Goal: Task Accomplishment & Management: Use online tool/utility

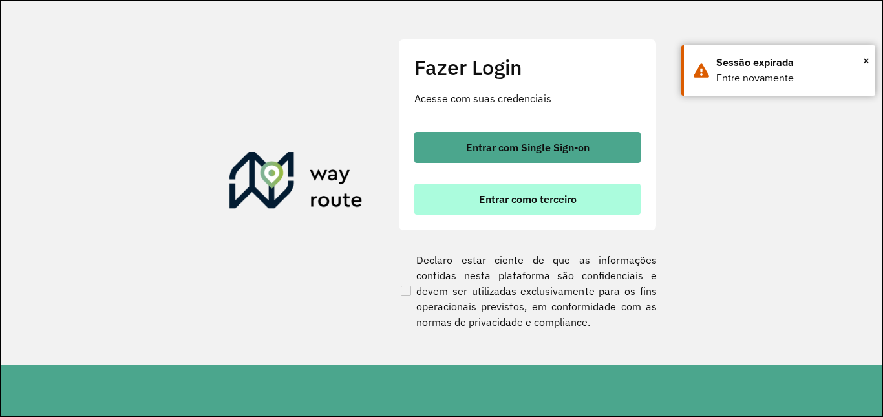
click at [595, 205] on button "Entrar como terceiro" at bounding box center [527, 199] width 226 height 31
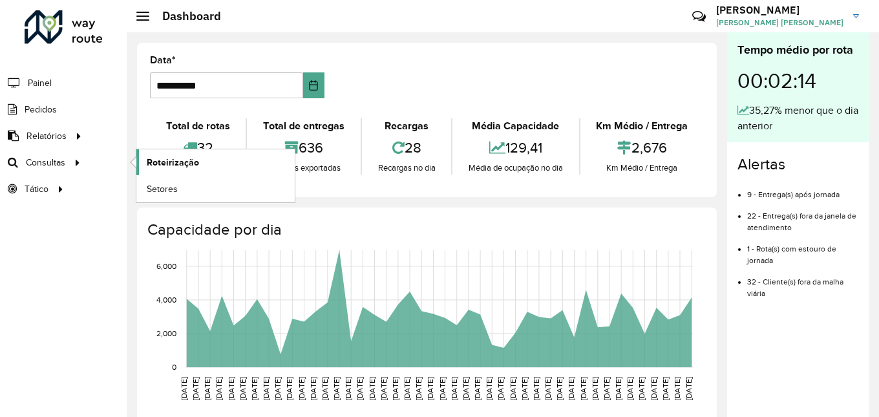
click at [152, 164] on span "Roteirização" at bounding box center [173, 163] width 52 height 14
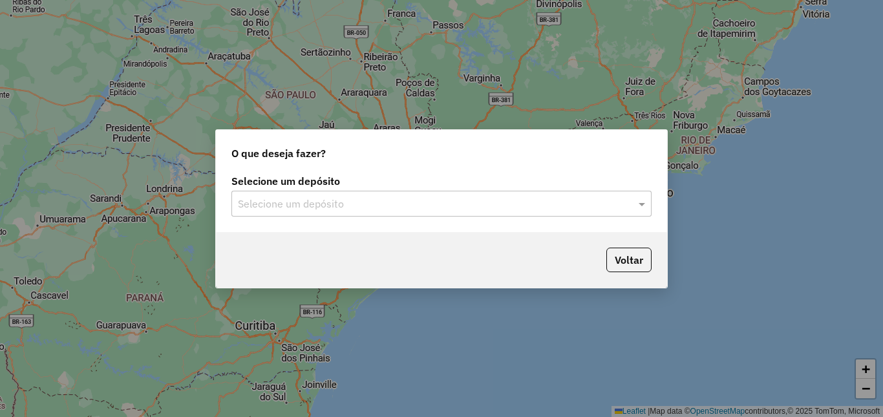
click at [560, 214] on div "Selecione um depósito" at bounding box center [441, 204] width 420 height 26
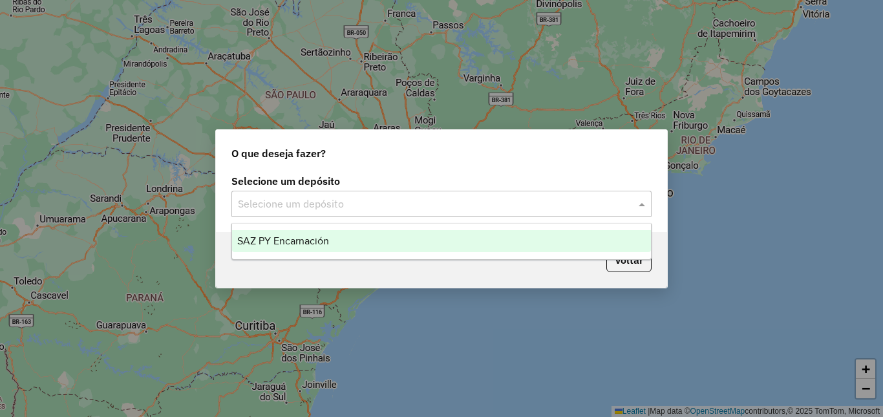
click at [343, 237] on div "SAZ PY Encarnación" at bounding box center [441, 241] width 419 height 22
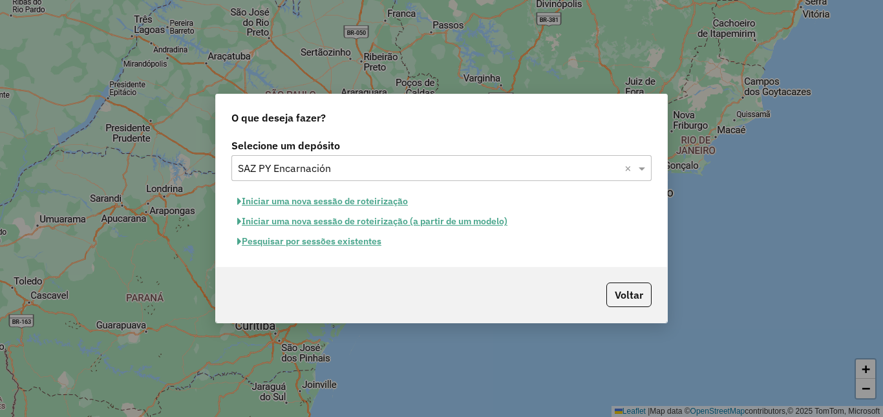
click at [300, 241] on button "Pesquisar por sessões existentes" at bounding box center [309, 241] width 156 height 20
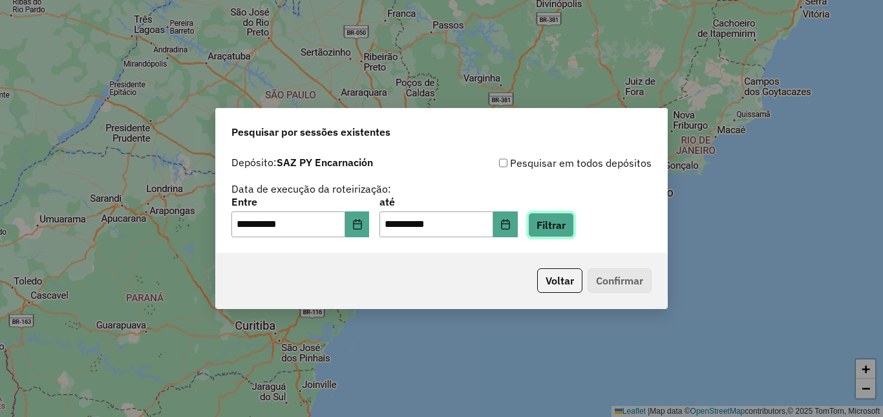
click at [566, 231] on button "Filtrar" at bounding box center [551, 225] width 46 height 25
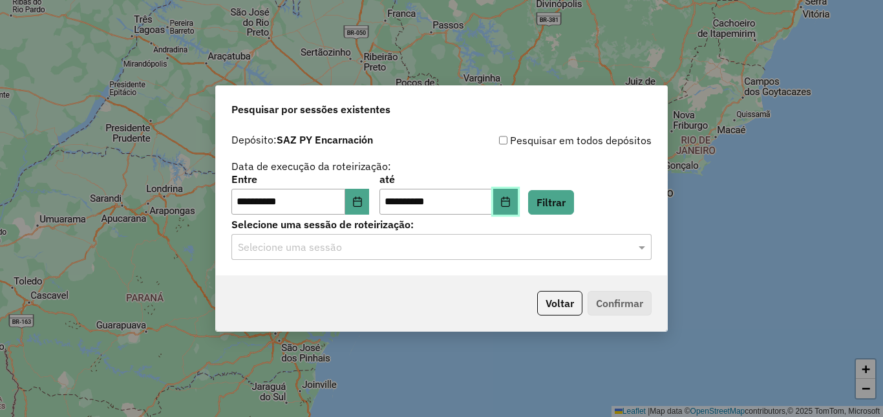
click at [511, 199] on icon "Choose Date" at bounding box center [505, 201] width 10 height 10
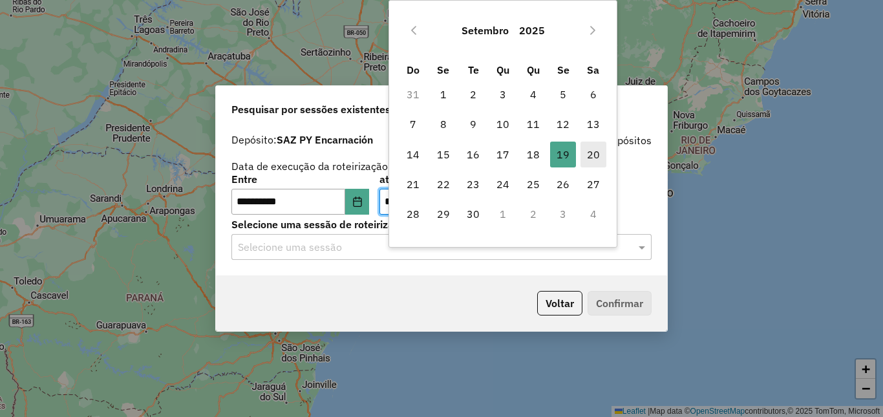
click at [599, 155] on span "20" at bounding box center [593, 155] width 26 height 26
type input "**********"
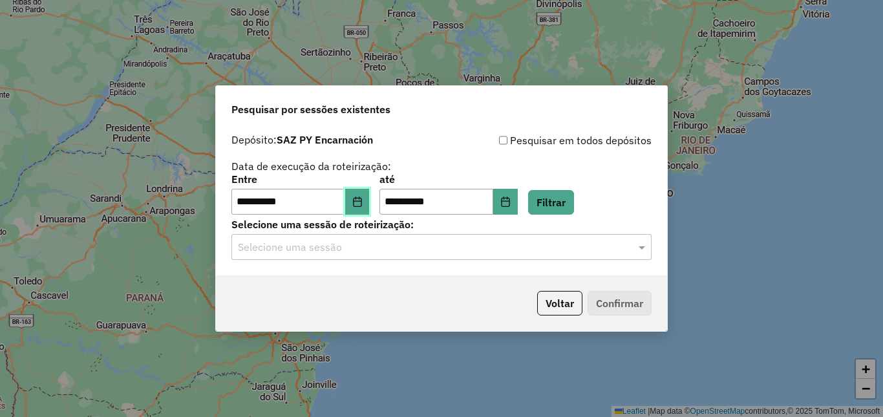
click at [363, 198] on icon "Choose Date" at bounding box center [357, 201] width 10 height 10
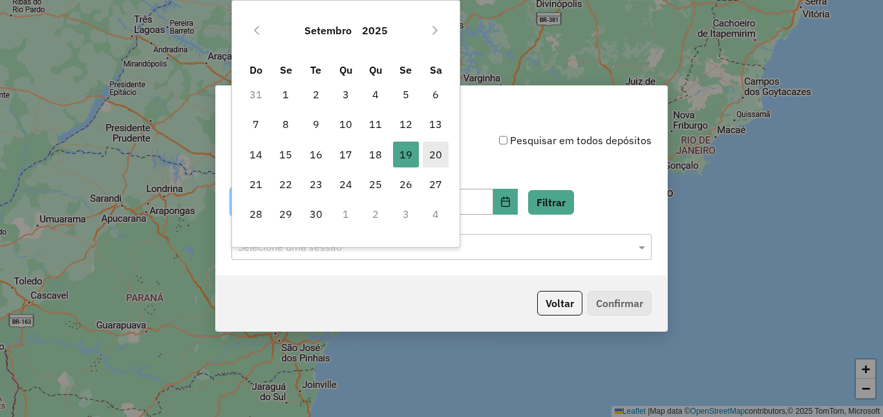
click at [442, 156] on span "20" at bounding box center [436, 155] width 26 height 26
type input "**********"
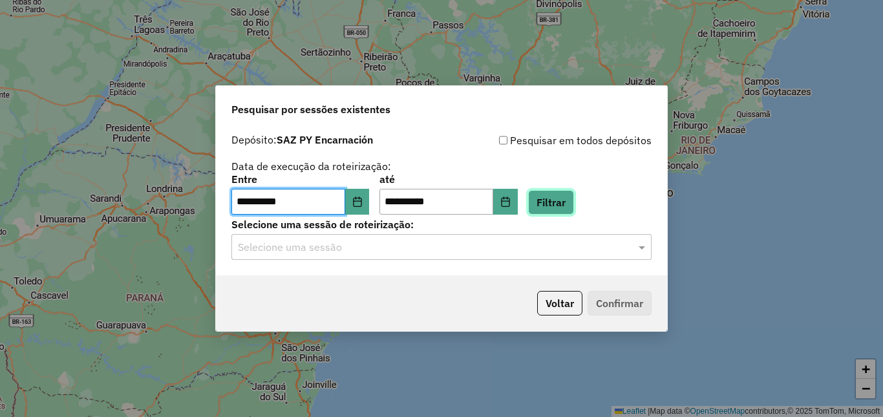
click at [571, 202] on button "Filtrar" at bounding box center [551, 202] width 46 height 25
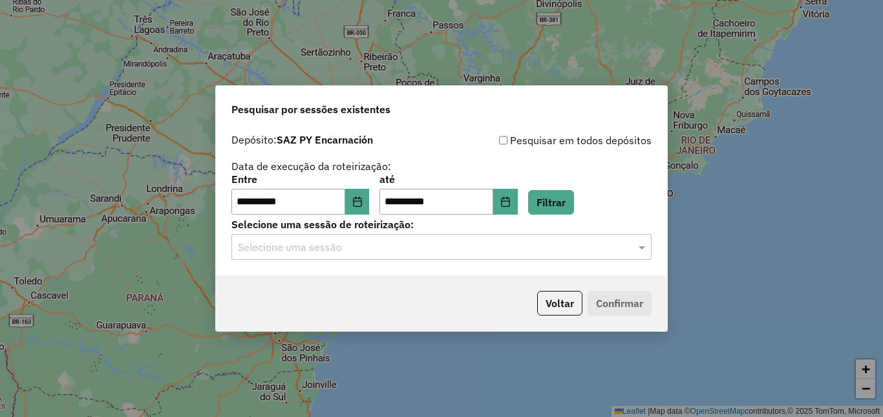
click at [476, 247] on input "text" at bounding box center [428, 248] width 381 height 16
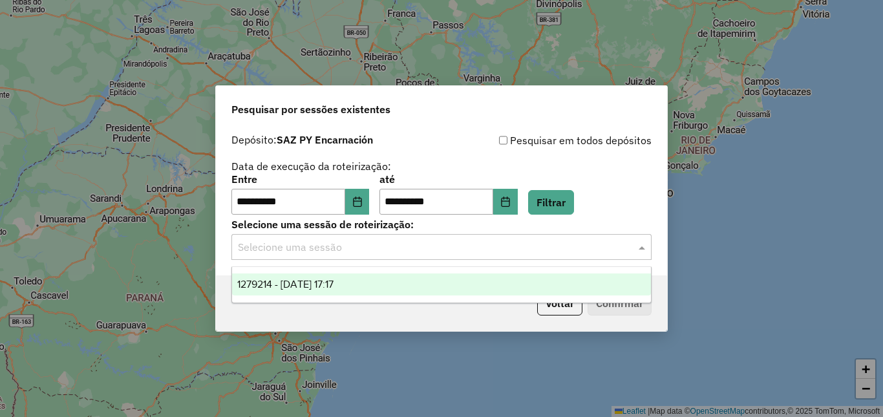
click at [385, 281] on div "1279214 - 20/09/2025 17:17" at bounding box center [441, 284] width 419 height 22
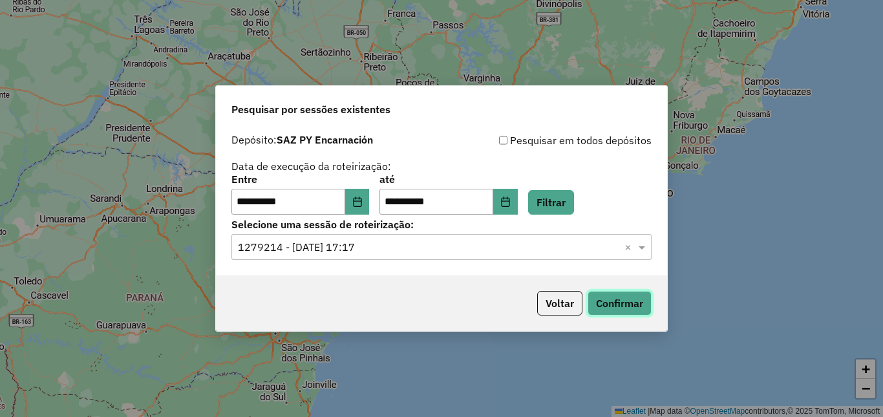
click at [642, 302] on button "Confirmar" at bounding box center [619, 303] width 64 height 25
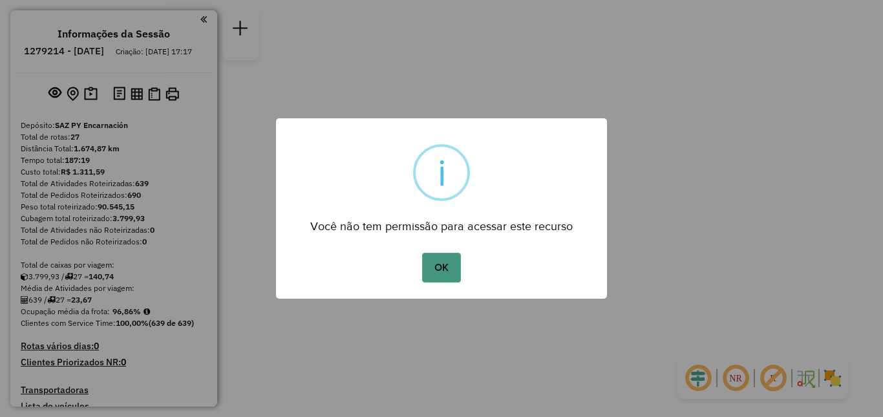
click at [438, 270] on button "OK" at bounding box center [441, 268] width 38 height 30
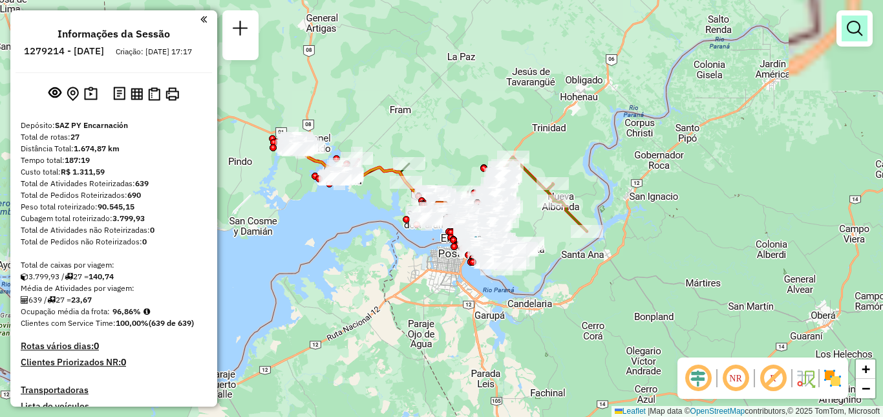
click at [847, 33] on em at bounding box center [855, 29] width 16 height 16
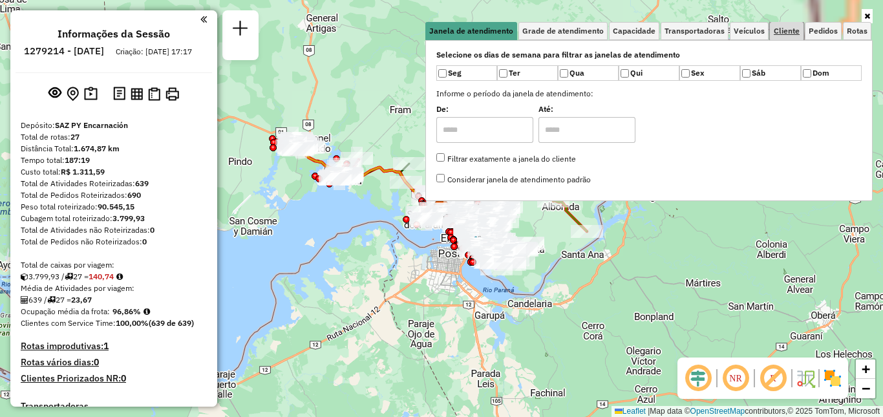
click at [781, 36] on link "Cliente" at bounding box center [787, 31] width 34 height 18
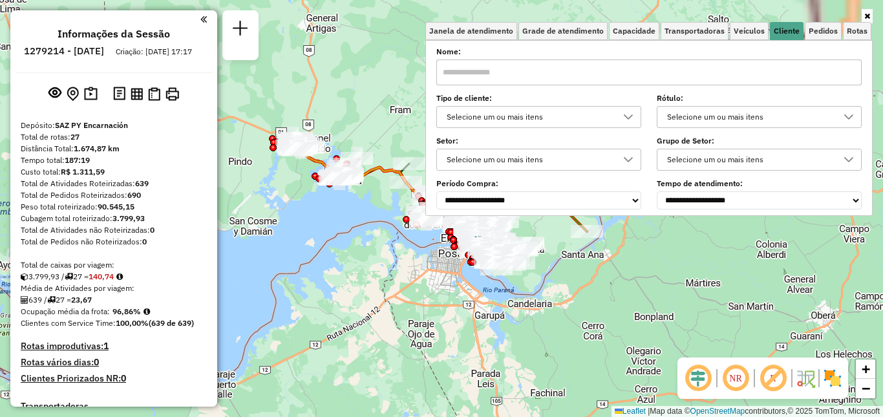
click at [718, 77] on input "text" at bounding box center [648, 72] width 425 height 26
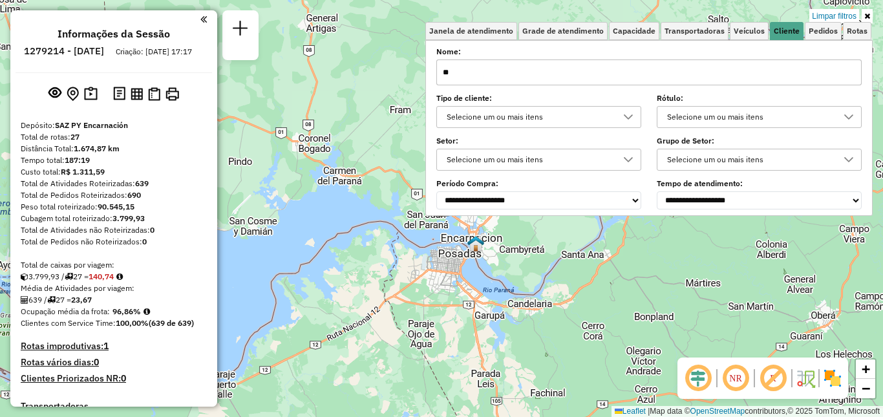
type input "*"
click at [757, 34] on span "Veículos" at bounding box center [749, 31] width 31 height 8
click at [0, 0] on div "Selecione um ou mais itens" at bounding box center [0, 0] width 0 height 0
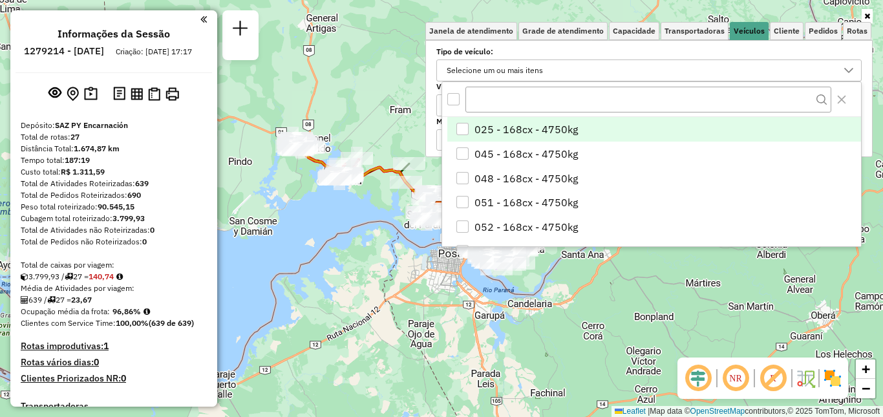
scroll to position [8, 45]
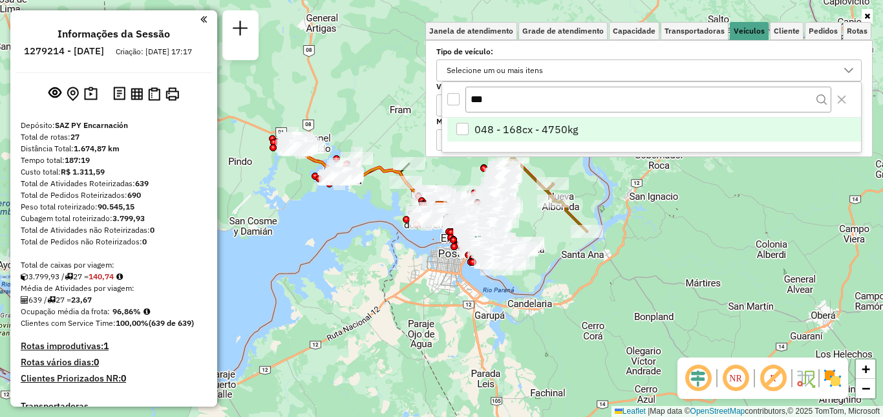
type input "***"
click at [582, 131] on li "048 - 168cx - 4750kg" at bounding box center [654, 130] width 414 height 25
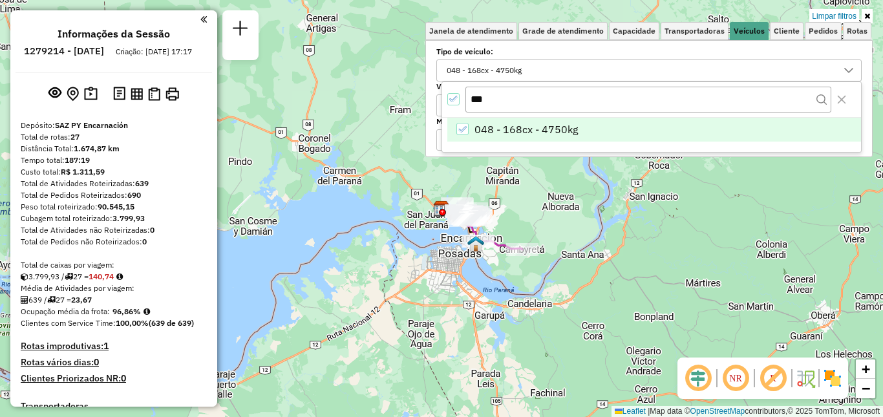
click at [549, 211] on div "Limpar filtros Janela de atendimento Grade de atendimento Capacidade Transporta…" at bounding box center [441, 208] width 883 height 417
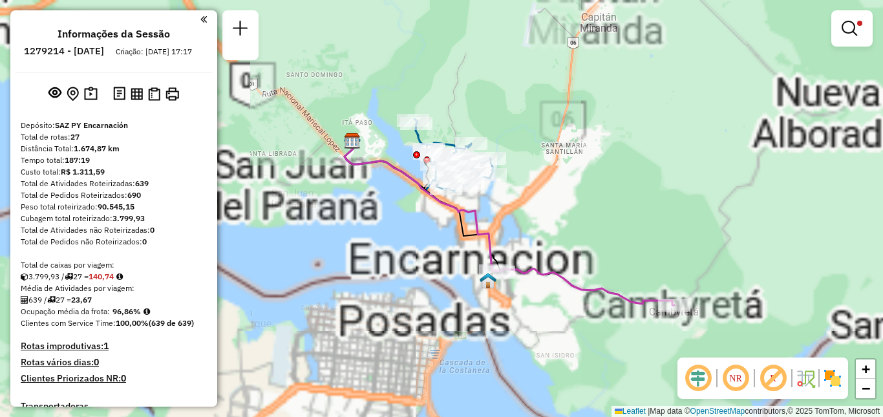
drag, startPoint x: 491, startPoint y: 255, endPoint x: 591, endPoint y: 220, distance: 105.9
click at [587, 220] on div "Limpar filtros Janela de atendimento Grade de atendimento Capacidade Transporta…" at bounding box center [441, 208] width 883 height 417
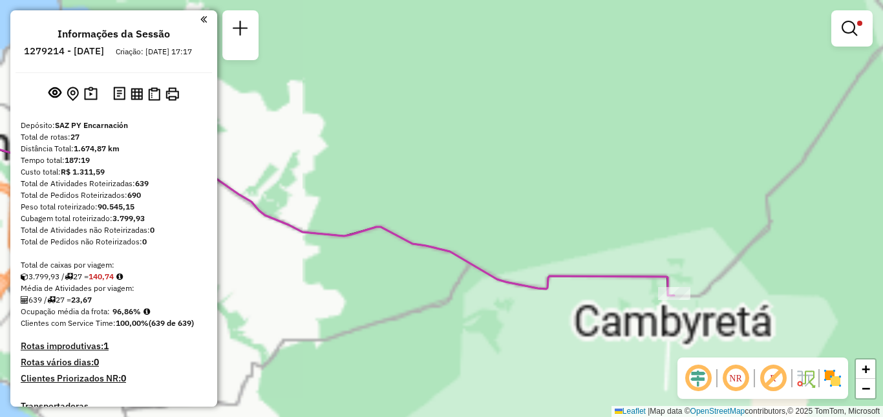
drag, startPoint x: 729, startPoint y: 249, endPoint x: 791, endPoint y: 249, distance: 62.0
click at [788, 249] on div "Limpar filtros Janela de atendimento Grade de atendimento Capacidade Transporta…" at bounding box center [441, 208] width 883 height 417
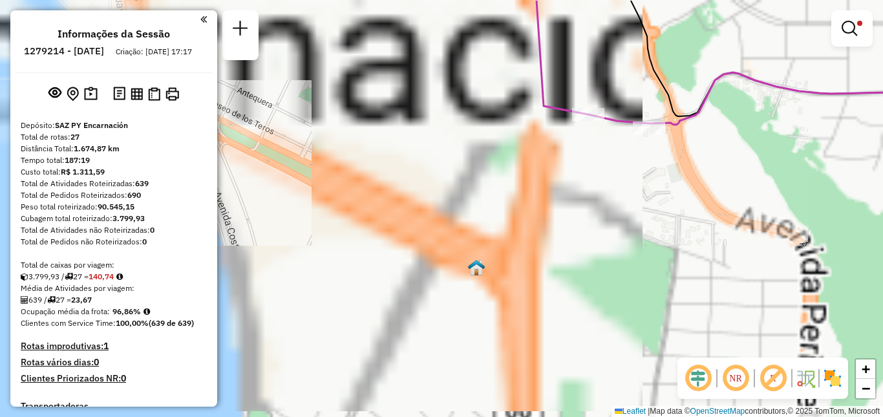
drag, startPoint x: 614, startPoint y: 176, endPoint x: 623, endPoint y: 233, distance: 57.6
click at [623, 233] on div "Limpar filtros Janela de atendimento Grade de atendimento Capacidade Transporta…" at bounding box center [441, 208] width 883 height 417
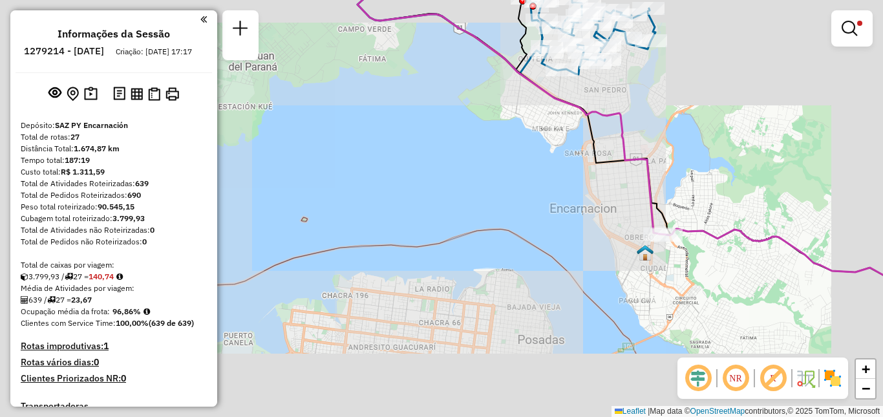
drag, startPoint x: 595, startPoint y: 284, endPoint x: 544, endPoint y: 293, distance: 52.4
click at [544, 293] on div "Limpar filtros Janela de atendimento Grade de atendimento Capacidade Transporta…" at bounding box center [441, 208] width 883 height 417
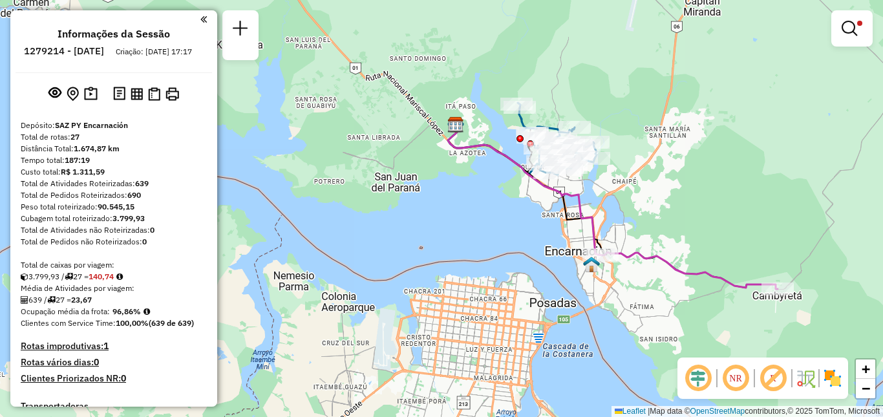
click at [609, 206] on div "Limpar filtros Janela de atendimento Grade de atendimento Capacidade Transporta…" at bounding box center [441, 208] width 883 height 417
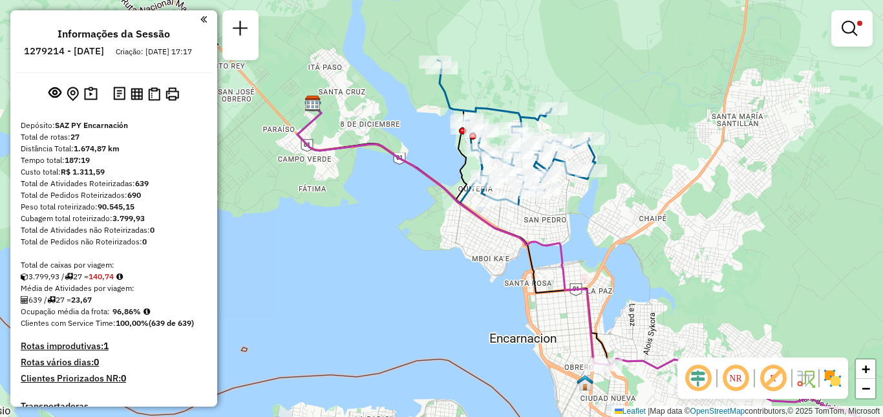
click at [626, 173] on div "Limpar filtros Janela de atendimento Grade de atendimento Capacidade Transporta…" at bounding box center [441, 208] width 883 height 417
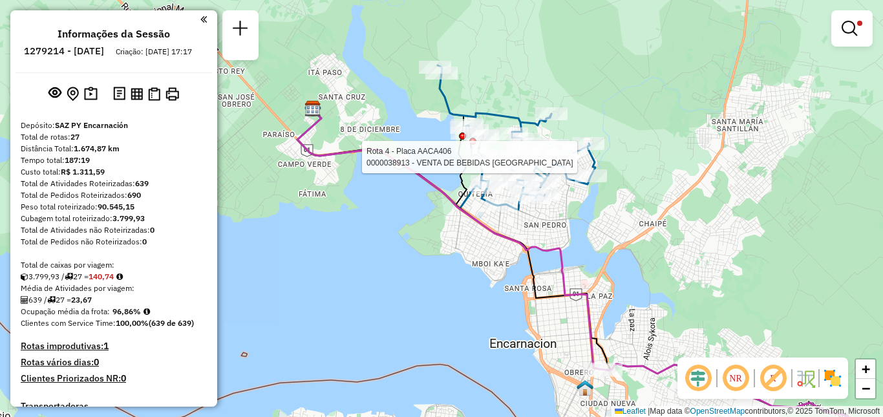
select select "**********"
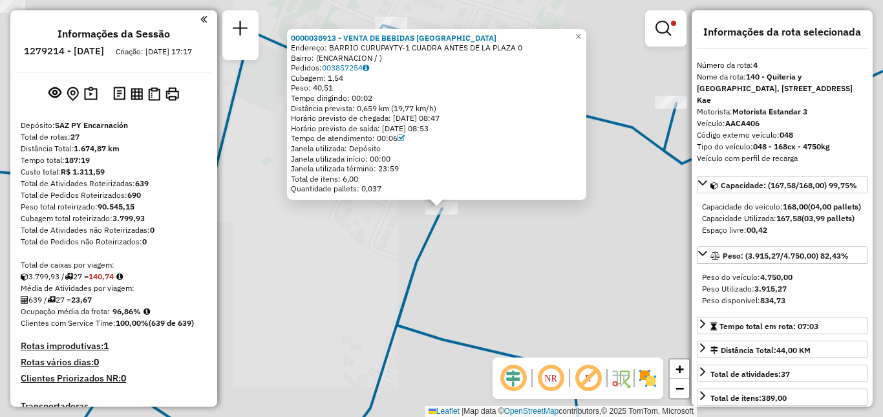
scroll to position [266, 0]
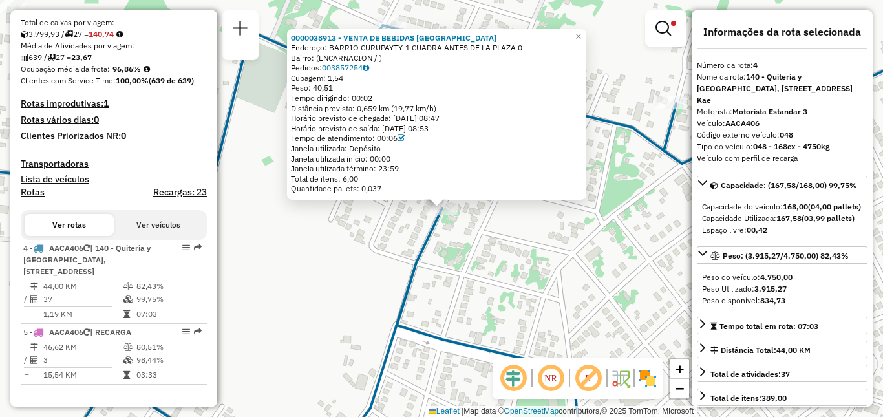
click at [642, 136] on icon at bounding box center [440, 226] width 1059 height 464
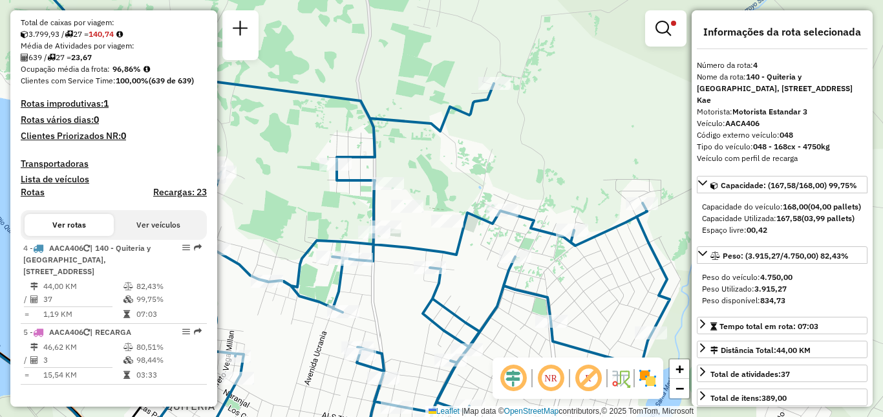
click at [498, 175] on div "Rota 4 - Placa AACA406 0000036715 - COMERCIAL EL TAURO Rota 4 - Placa AACA406 0…" at bounding box center [441, 208] width 883 height 417
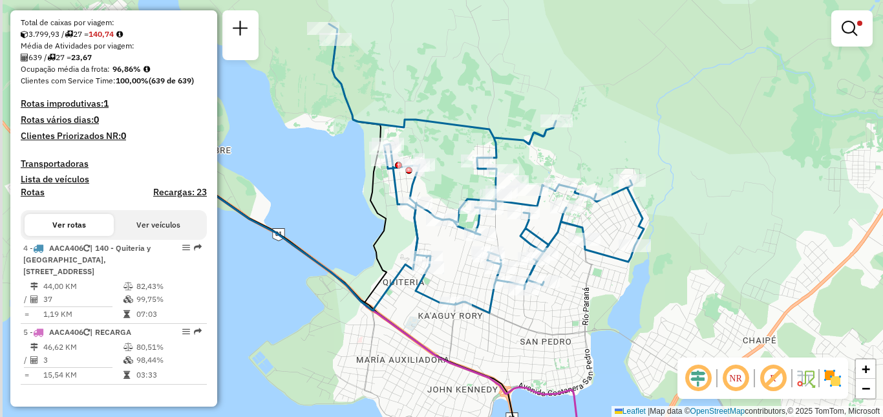
drag, startPoint x: 487, startPoint y: 178, endPoint x: 538, endPoint y: 170, distance: 51.0
click at [538, 170] on div "Limpar filtros Janela de atendimento Grade de atendimento Capacidade Transporta…" at bounding box center [441, 208] width 883 height 417
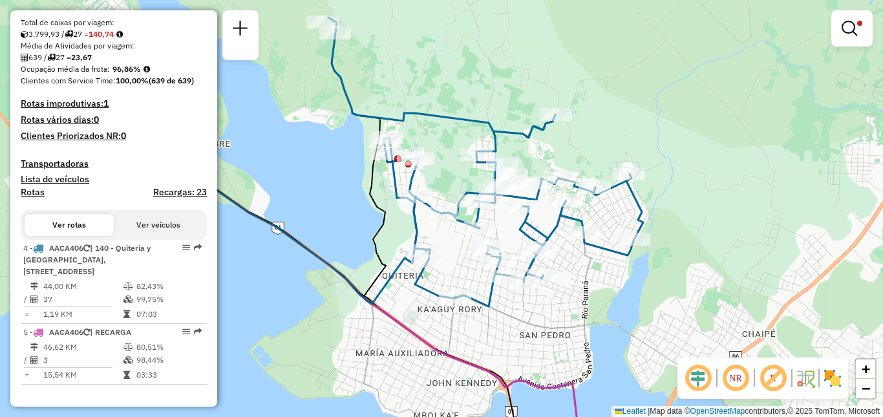
drag, startPoint x: 509, startPoint y: 225, endPoint x: 521, endPoint y: 221, distance: 12.9
click at [521, 221] on div "Limpar filtros Janela de atendimento Grade de atendimento Capacidade Transporta…" at bounding box center [441, 208] width 883 height 417
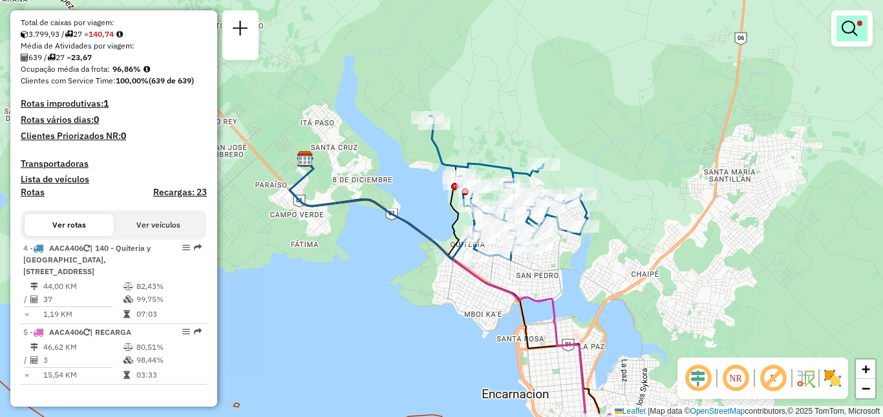
click at [857, 26] on link at bounding box center [851, 29] width 31 height 26
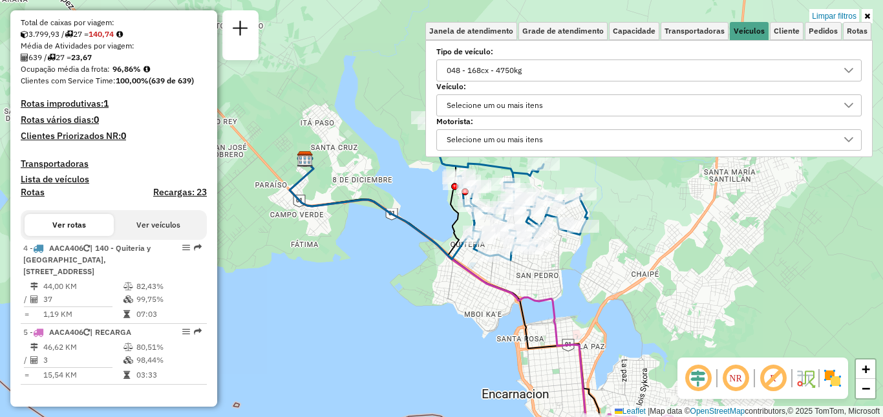
click at [642, 67] on div "048 - 168cx - 4750kg" at bounding box center [639, 70] width 394 height 21
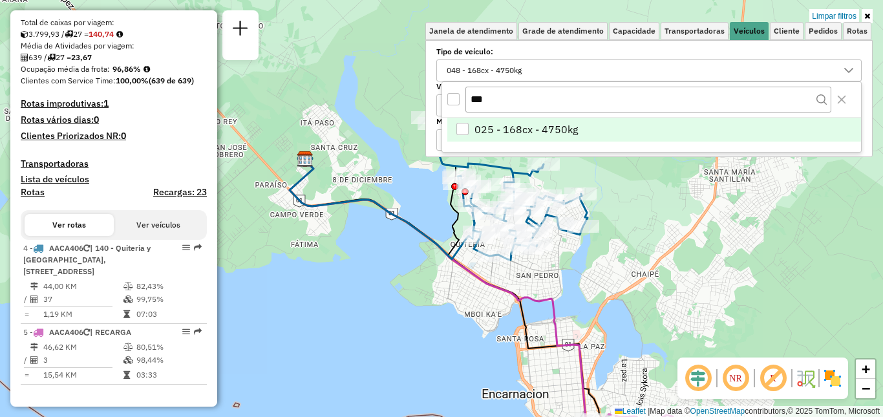
type input "***"
click at [591, 125] on li "025 - 168cx - 4750kg" at bounding box center [654, 130] width 414 height 25
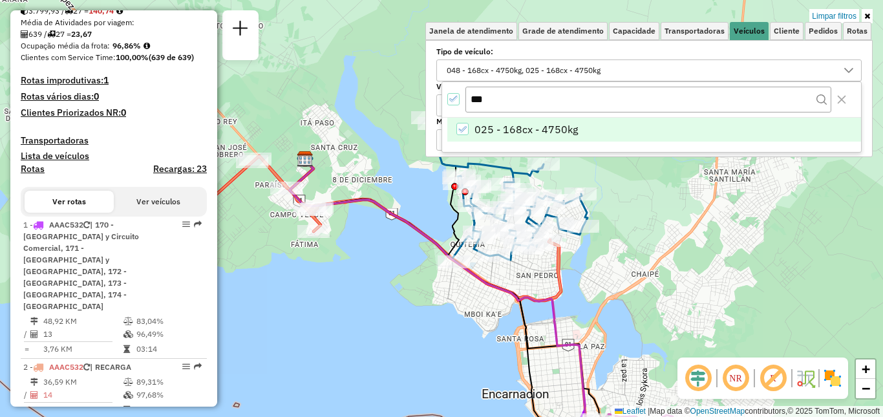
click at [651, 221] on div "Limpar filtros Janela de atendimento Grade de atendimento Capacidade Transporta…" at bounding box center [441, 208] width 883 height 417
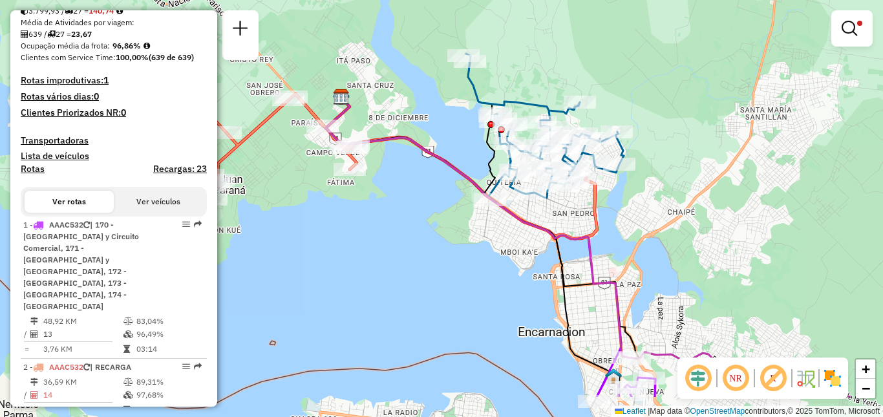
drag, startPoint x: 662, startPoint y: 227, endPoint x: 701, endPoint y: 158, distance: 79.6
click at [700, 160] on div "Limpar filtros Janela de atendimento Grade de atendimento Capacidade Transporta…" at bounding box center [441, 208] width 883 height 417
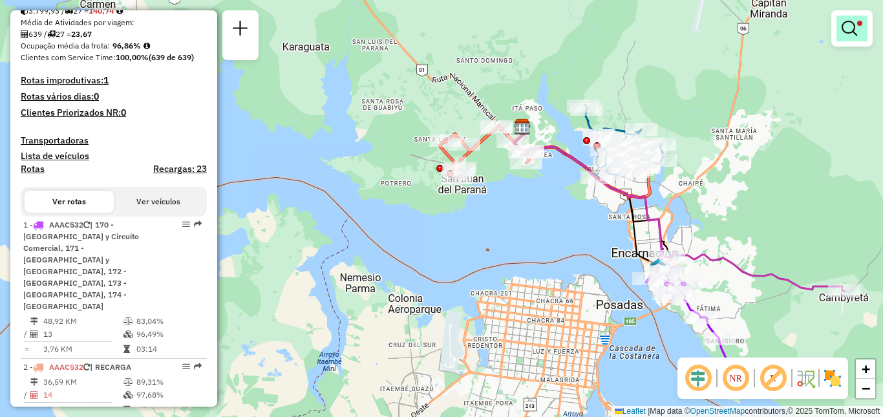
click at [843, 21] on em at bounding box center [849, 29] width 16 height 16
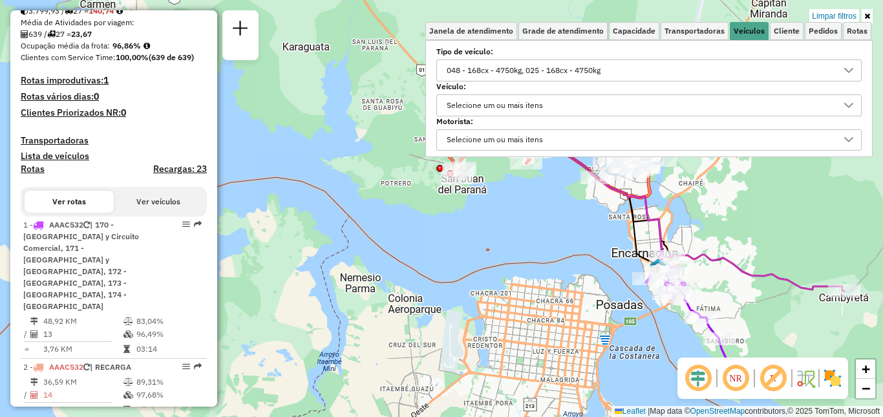
click at [708, 68] on div "048 - 168cx - 4750kg, 025 - 168cx - 4750kg" at bounding box center [639, 70] width 394 height 21
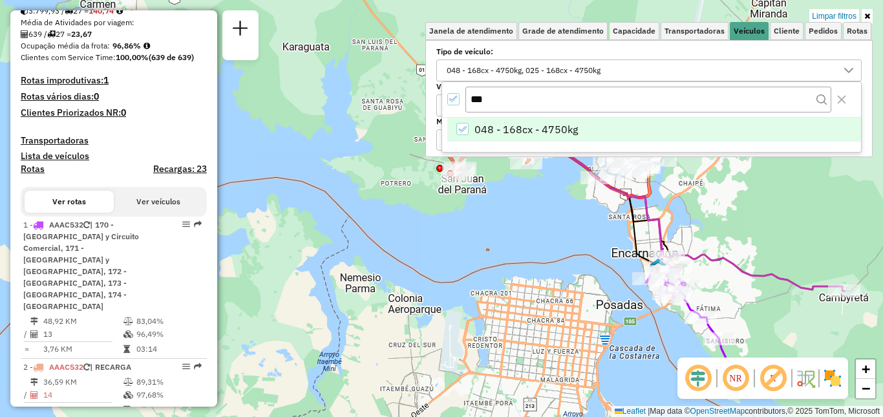
type input "***"
click at [566, 127] on span "048 - 168cx - 4750kg" at bounding box center [525, 130] width 103 height 16
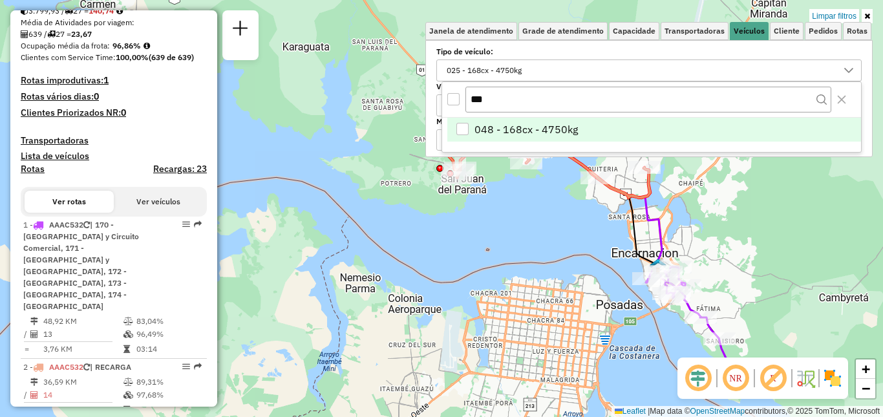
click at [553, 217] on div "Limpar filtros Janela de atendimento Grade de atendimento Capacidade Transporta…" at bounding box center [441, 208] width 883 height 417
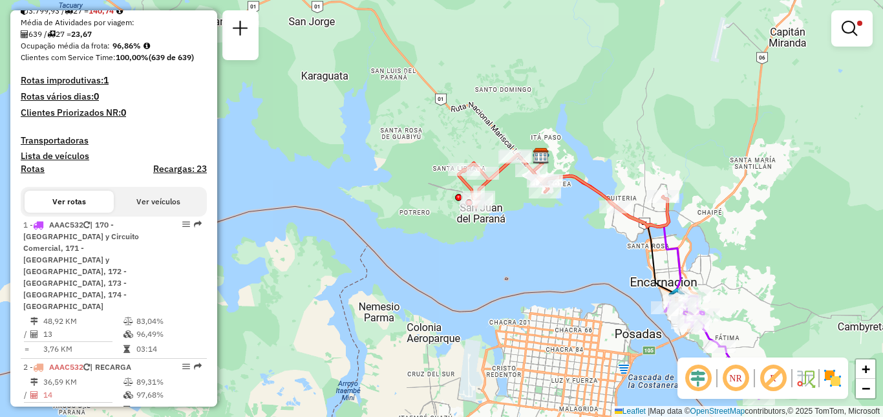
drag, startPoint x: 597, startPoint y: 210, endPoint x: 599, endPoint y: 225, distance: 15.0
click at [599, 225] on div "Limpar filtros Janela de atendimento Grade de atendimento Capacidade Transporta…" at bounding box center [441, 208] width 883 height 417
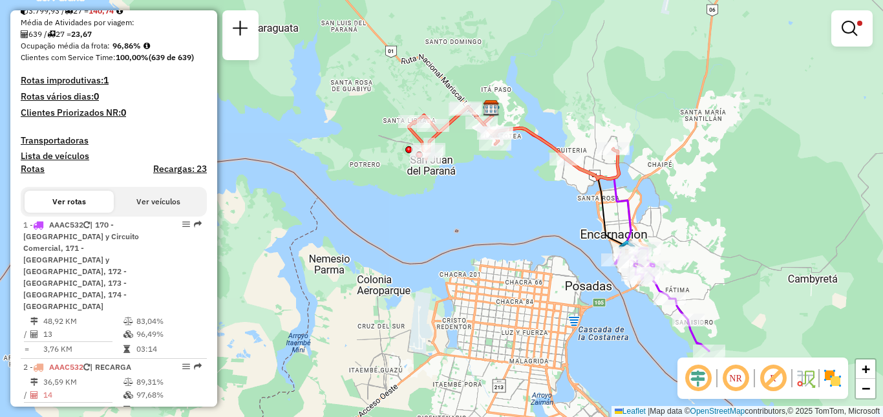
click at [536, 160] on div "Limpar filtros Janela de atendimento Grade de atendimento Capacidade Transporta…" at bounding box center [441, 208] width 883 height 417
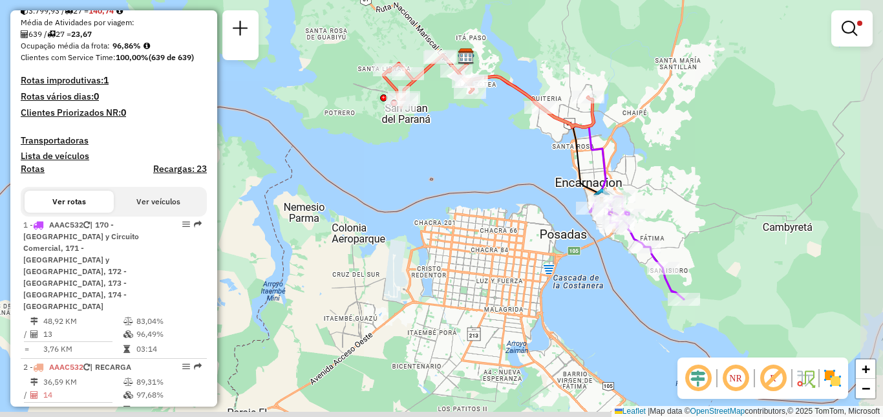
drag, startPoint x: 721, startPoint y: 281, endPoint x: 692, endPoint y: 217, distance: 70.0
click at [698, 217] on div "Limpar filtros Janela de atendimento Grade de atendimento Capacidade Transporta…" at bounding box center [441, 208] width 883 height 417
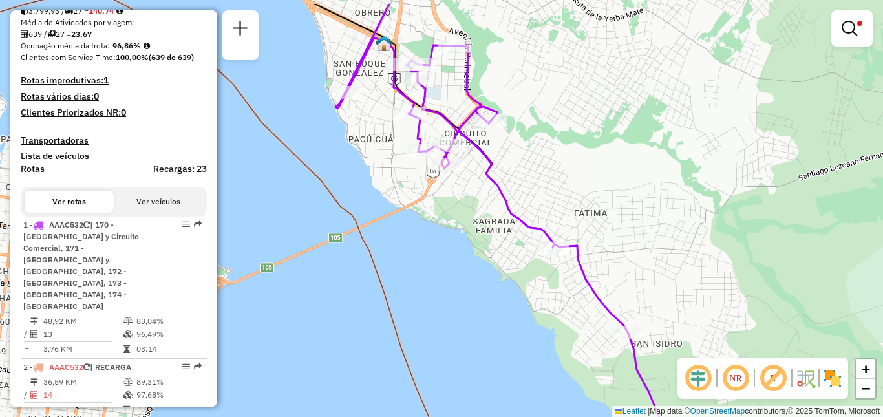
drag, startPoint x: 606, startPoint y: 238, endPoint x: 657, endPoint y: 292, distance: 75.0
click at [657, 292] on div "Limpar filtros Janela de atendimento Grade de atendimento Capacidade Transporta…" at bounding box center [441, 208] width 883 height 417
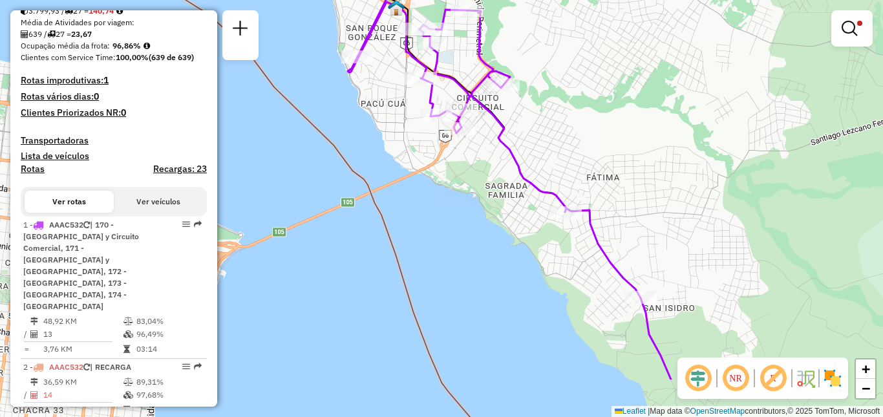
drag, startPoint x: 707, startPoint y: 318, endPoint x: 675, endPoint y: 230, distance: 93.4
click at [675, 230] on div "Limpar filtros Janela de atendimento Grade de atendimento Capacidade Transporta…" at bounding box center [441, 208] width 883 height 417
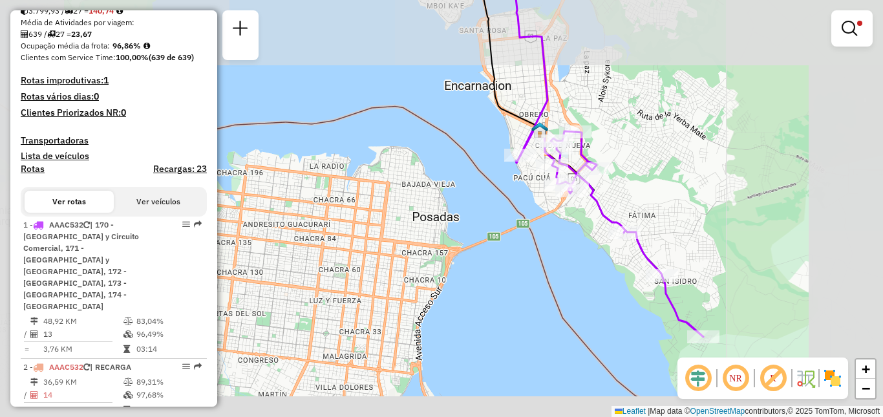
drag, startPoint x: 719, startPoint y: 291, endPoint x: 694, endPoint y: 228, distance: 67.6
click at [694, 228] on div "Limpar filtros Janela de atendimento Grade de atendimento Capacidade Transporta…" at bounding box center [441, 208] width 883 height 417
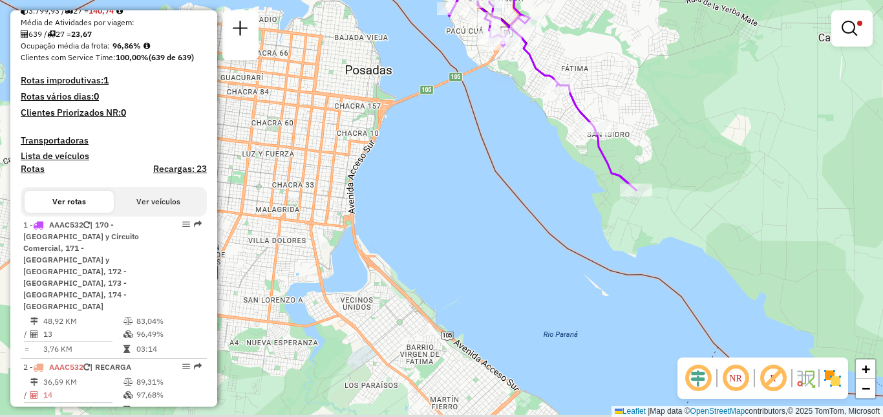
drag, startPoint x: 660, startPoint y: 214, endPoint x: 640, endPoint y: 127, distance: 88.7
click at [640, 127] on div "Limpar filtros Janela de atendimento Grade de atendimento Capacidade Transporta…" at bounding box center [441, 208] width 883 height 417
drag, startPoint x: 595, startPoint y: 220, endPoint x: 618, endPoint y: 247, distance: 35.3
click at [617, 246] on div "Rota 1 - Placa AAAC532 0000036005 - DESPENSA NOELIA Limpar filtros Janela de at…" at bounding box center [441, 208] width 883 height 417
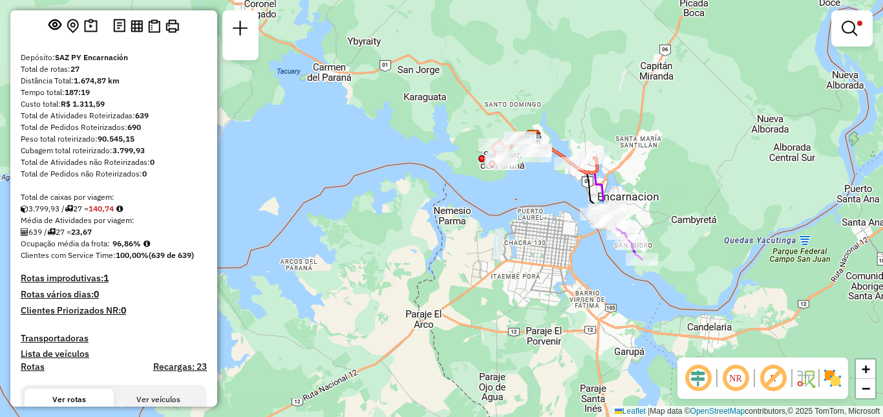
scroll to position [0, 0]
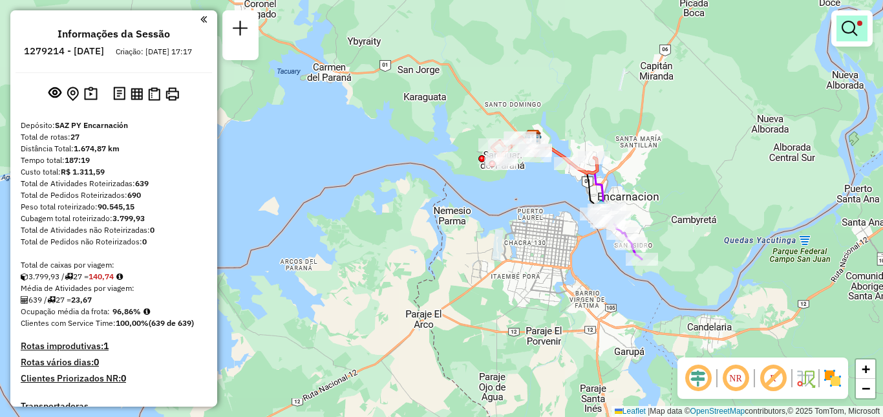
click at [855, 28] on em at bounding box center [849, 29] width 16 height 16
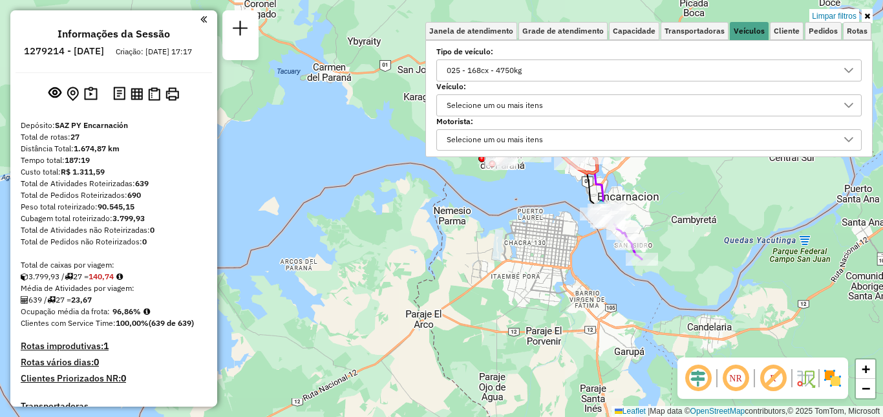
click at [668, 65] on div "025 - 168cx - 4750kg" at bounding box center [639, 70] width 394 height 21
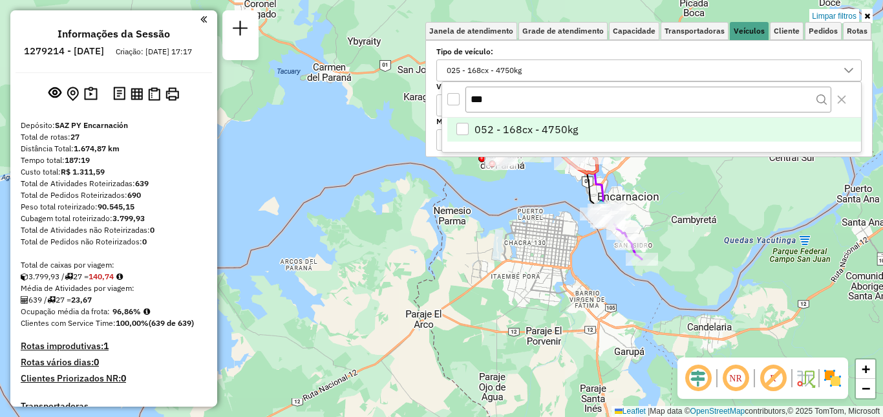
click at [628, 130] on li "052 - 168cx - 4750kg" at bounding box center [654, 130] width 414 height 25
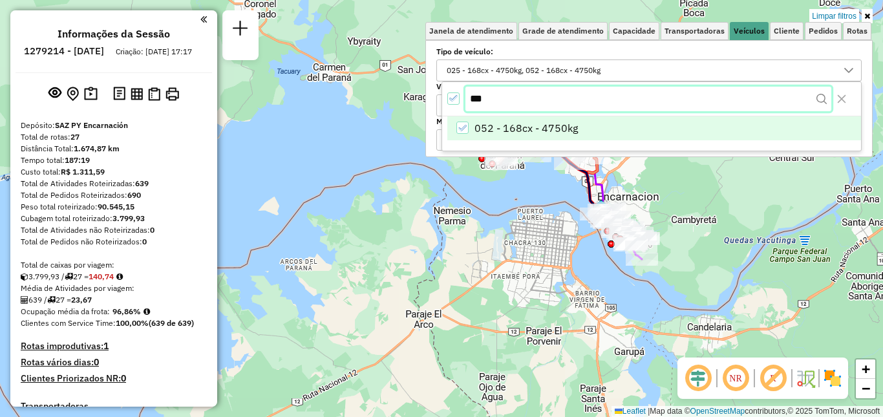
click at [656, 102] on input "***" at bounding box center [648, 99] width 366 height 25
type input "***"
click at [609, 128] on li "025 - 168cx - 4750kg" at bounding box center [654, 130] width 414 height 25
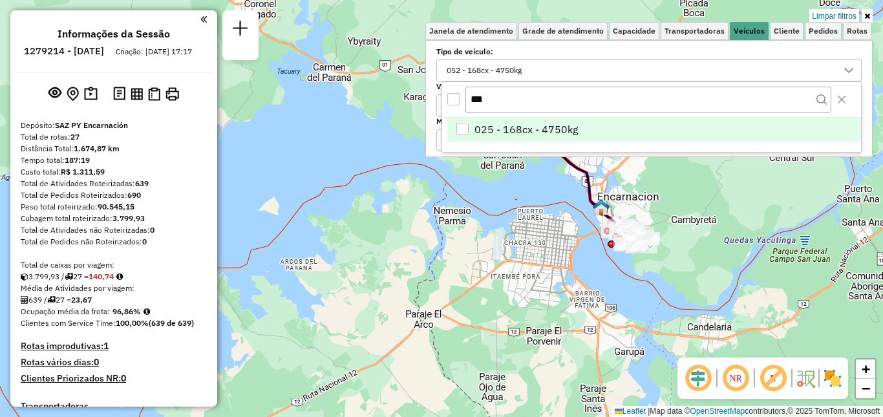
click at [521, 195] on div "Limpar filtros Janela de atendimento Grade de atendimento Capacidade Transporta…" at bounding box center [441, 208] width 883 height 417
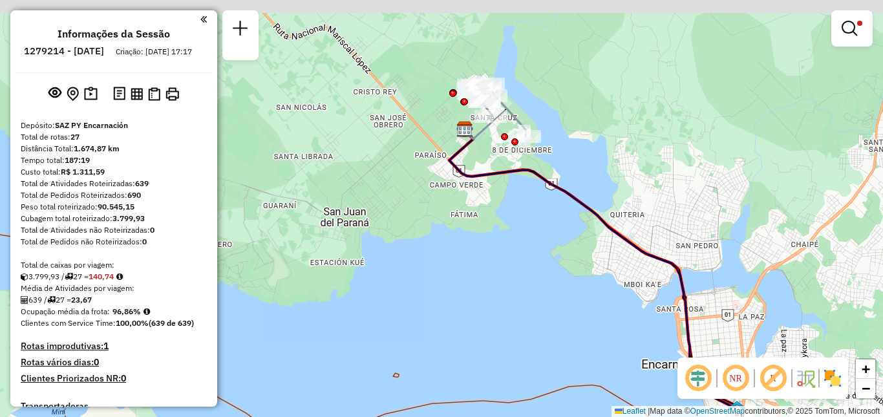
drag, startPoint x: 549, startPoint y: 153, endPoint x: 558, endPoint y: 182, distance: 30.7
click at [558, 182] on icon at bounding box center [623, 312] width 349 height 354
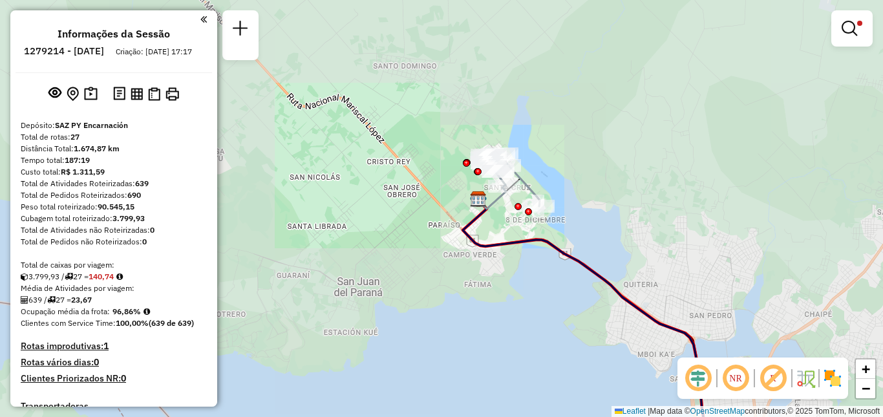
drag, startPoint x: 710, startPoint y: 261, endPoint x: 566, endPoint y: 62, distance: 245.4
click at [566, 63] on div "Limpar filtros Janela de atendimento Grade de atendimento Capacidade Transporta…" at bounding box center [441, 208] width 883 height 417
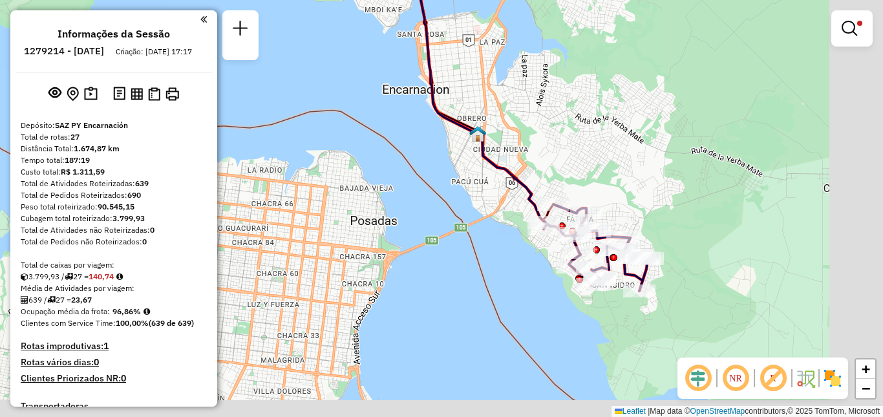
drag, startPoint x: 540, startPoint y: 53, endPoint x: 548, endPoint y: 60, distance: 11.0
click at [534, 45] on div "Limpar filtros Janela de atendimento Grade de atendimento Capacidade Transporta…" at bounding box center [441, 208] width 883 height 417
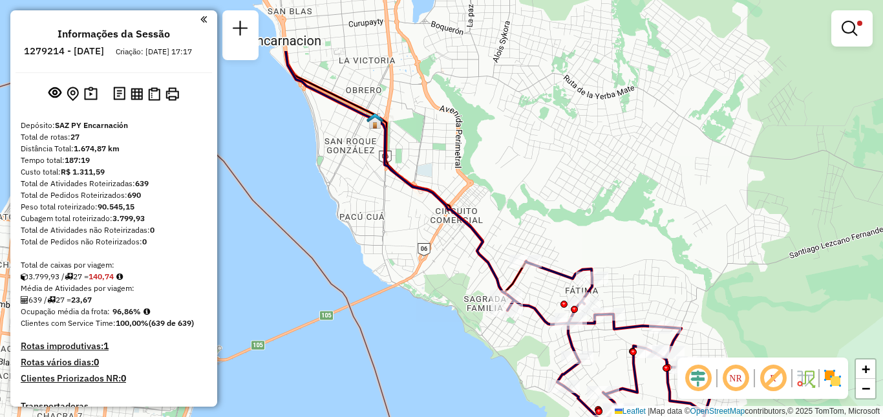
drag, startPoint x: 423, startPoint y: 200, endPoint x: 464, endPoint y: 295, distance: 102.8
click at [464, 295] on div "Limpar filtros Janela de atendimento Grade de atendimento Capacidade Transporta…" at bounding box center [441, 208] width 883 height 417
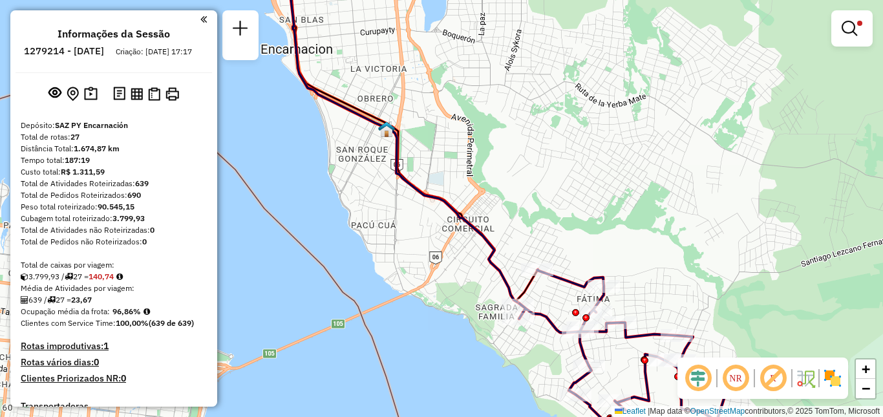
click at [416, 218] on div "Limpar filtros Janela de atendimento Grade de atendimento Capacidade Transporta…" at bounding box center [441, 208] width 883 height 417
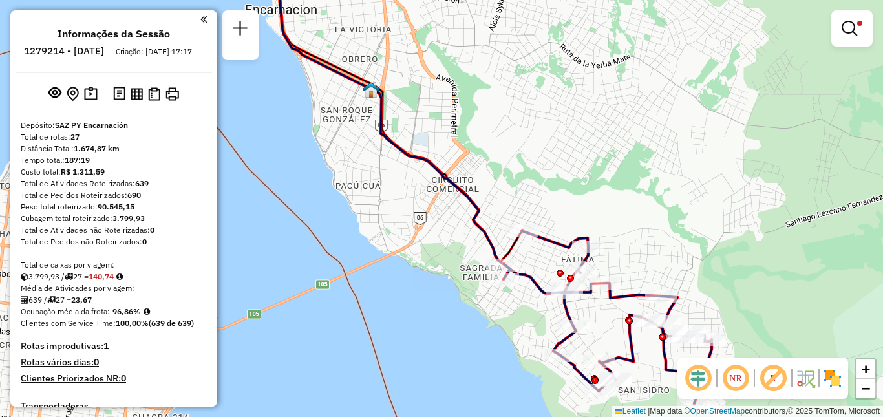
drag, startPoint x: 542, startPoint y: 207, endPoint x: 511, endPoint y: 145, distance: 69.9
click at [511, 145] on div "Limpar filtros Janela de atendimento Grade de atendimento Capacidade Transporta…" at bounding box center [441, 208] width 883 height 417
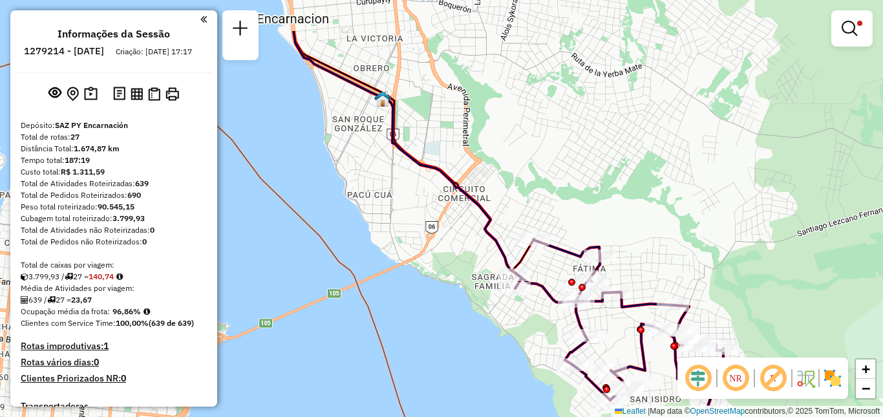
drag, startPoint x: 306, startPoint y: 109, endPoint x: 352, endPoint y: 178, distance: 83.4
click at [352, 178] on div "Limpar filtros Janela de atendimento Grade de atendimento Capacidade Transporta…" at bounding box center [441, 208] width 883 height 417
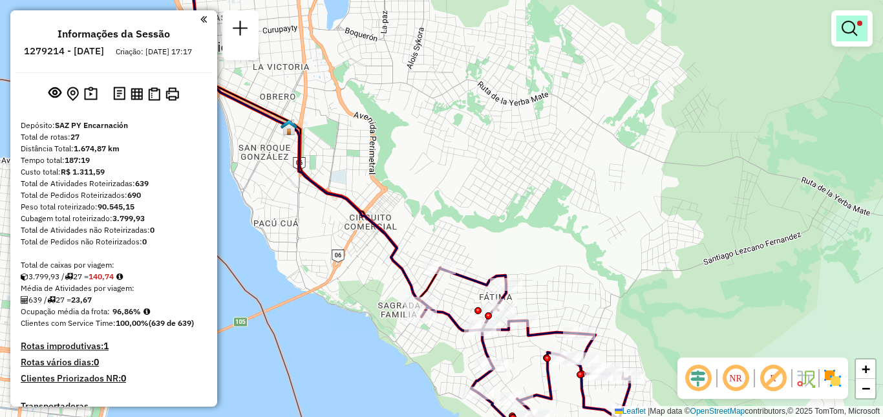
click at [853, 25] on em at bounding box center [849, 29] width 16 height 16
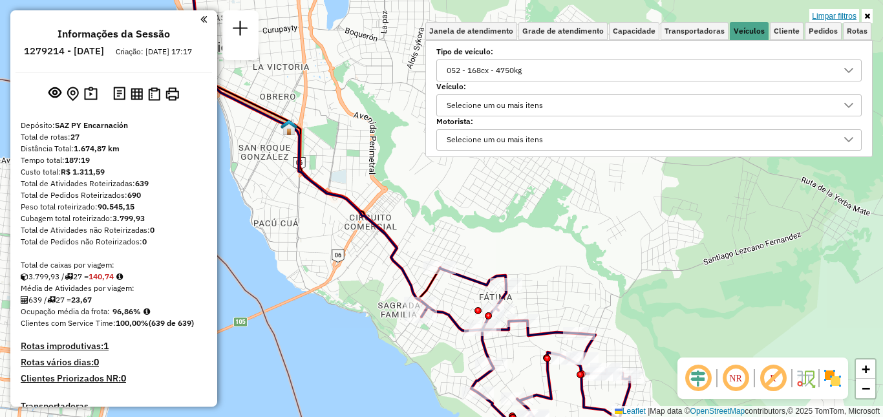
click at [849, 14] on link "Limpar filtros" at bounding box center [834, 16] width 50 height 14
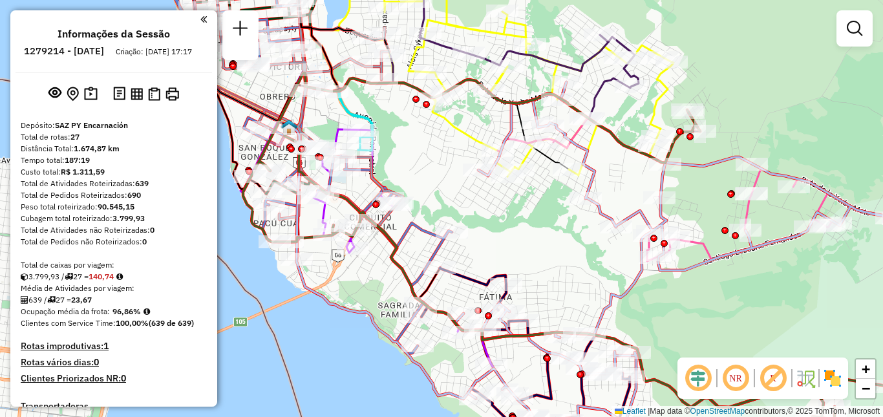
drag, startPoint x: 568, startPoint y: 271, endPoint x: 582, endPoint y: 277, distance: 15.4
click at [580, 277] on div "Rota 13 - Placa AACZ260 0000073700 - SILVIO BENITEZ VAZQUEZ Janela de atendimen…" at bounding box center [441, 208] width 883 height 417
